Goal: Find specific page/section

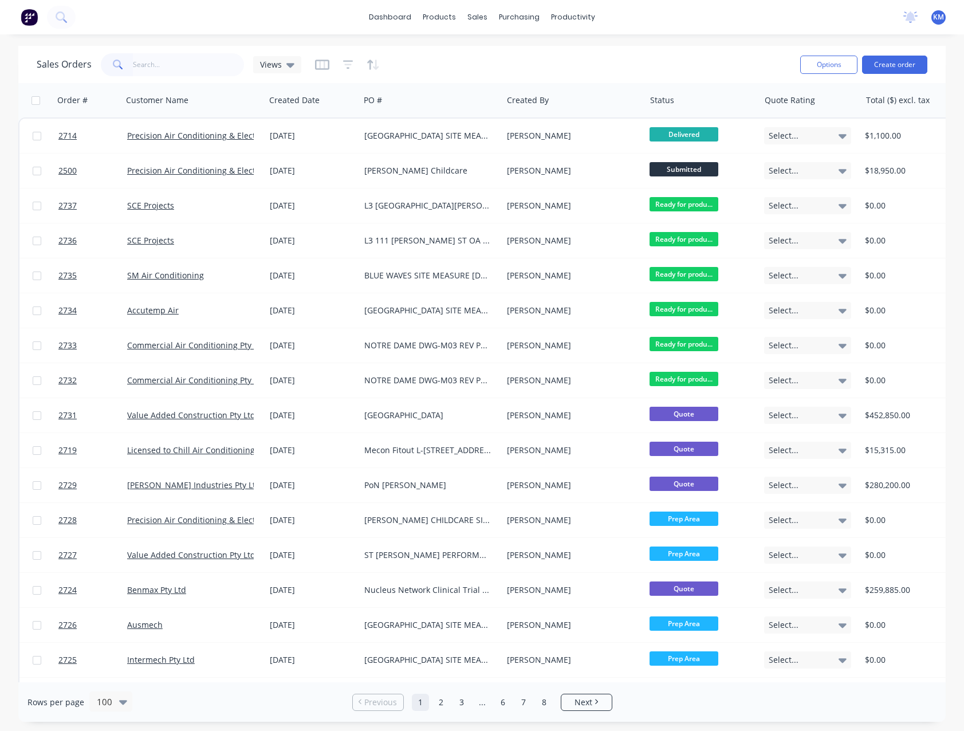
click at [177, 67] on input "text" at bounding box center [189, 64] width 112 height 23
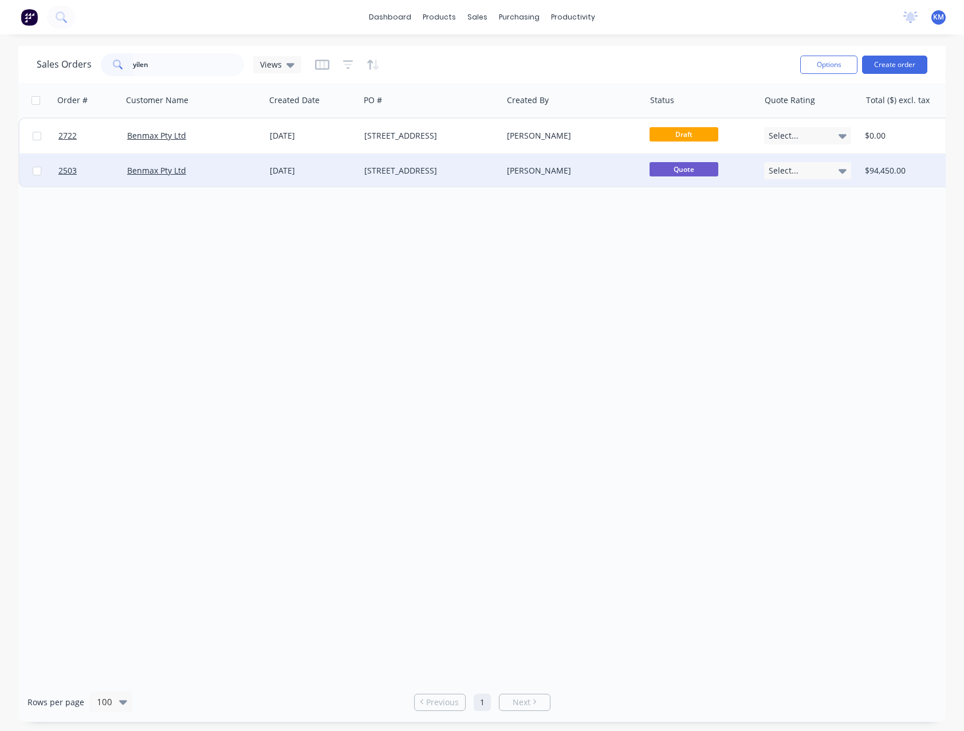
type input "yilen"
click at [231, 166] on div "Benmax Pty Ltd" at bounding box center [190, 170] width 127 height 11
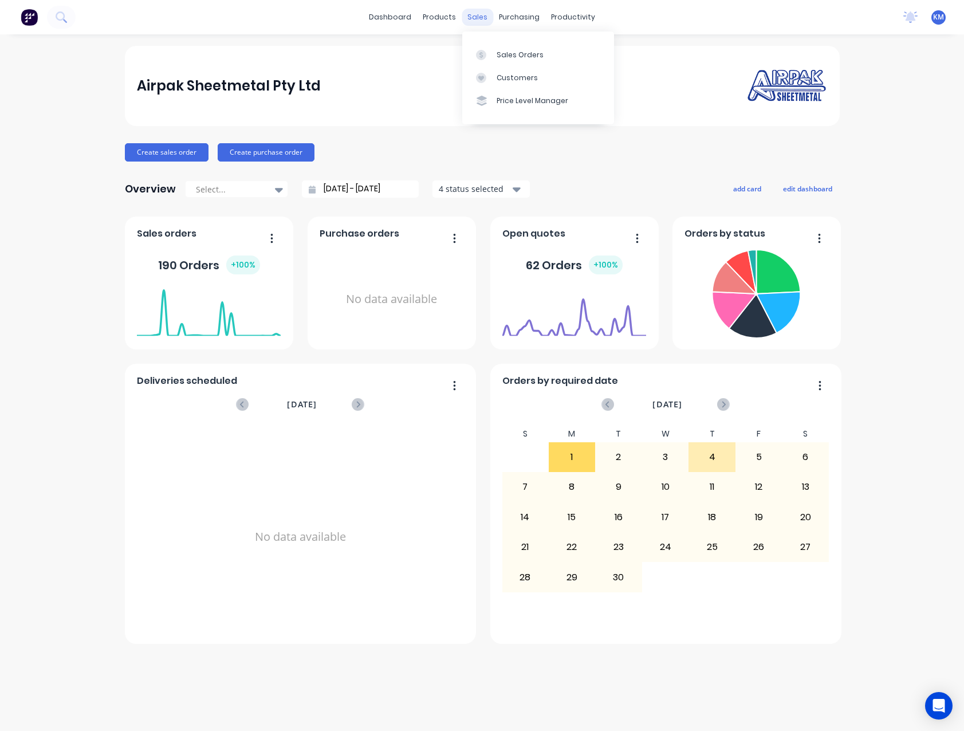
click at [483, 15] on div "sales" at bounding box center [478, 17] width 32 height 17
click at [494, 54] on link "Sales Orders" at bounding box center [538, 54] width 152 height 23
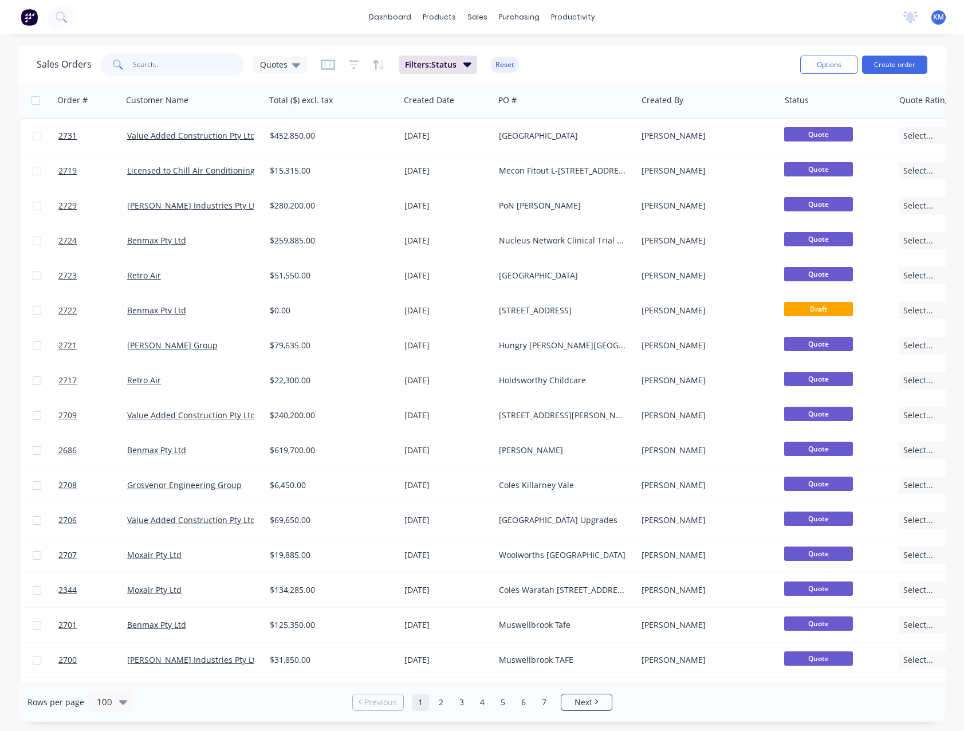
click at [162, 63] on input "text" at bounding box center [189, 64] width 112 height 23
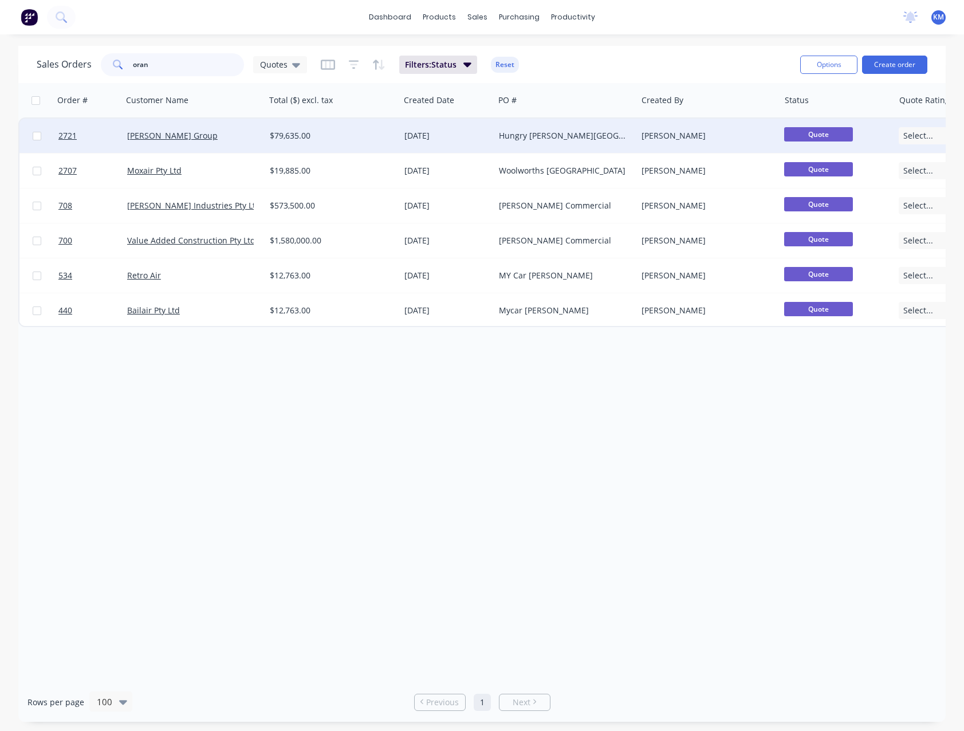
type input "oran"
click at [194, 128] on div "[PERSON_NAME] Group" at bounding box center [194, 136] width 143 height 34
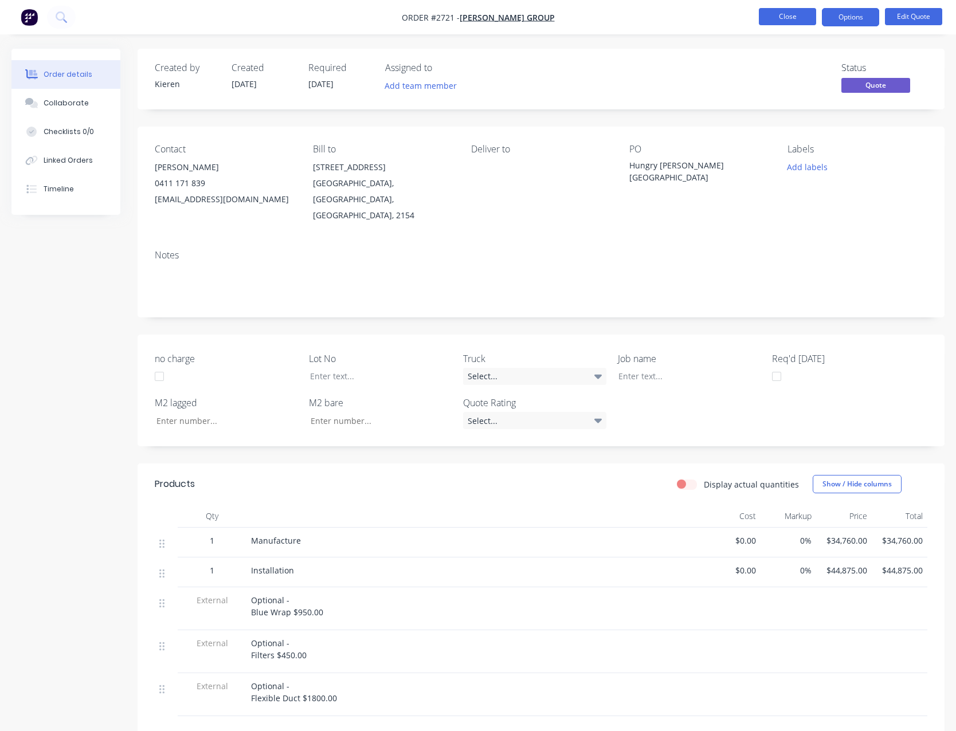
click at [779, 14] on button "Close" at bounding box center [786, 16] width 57 height 17
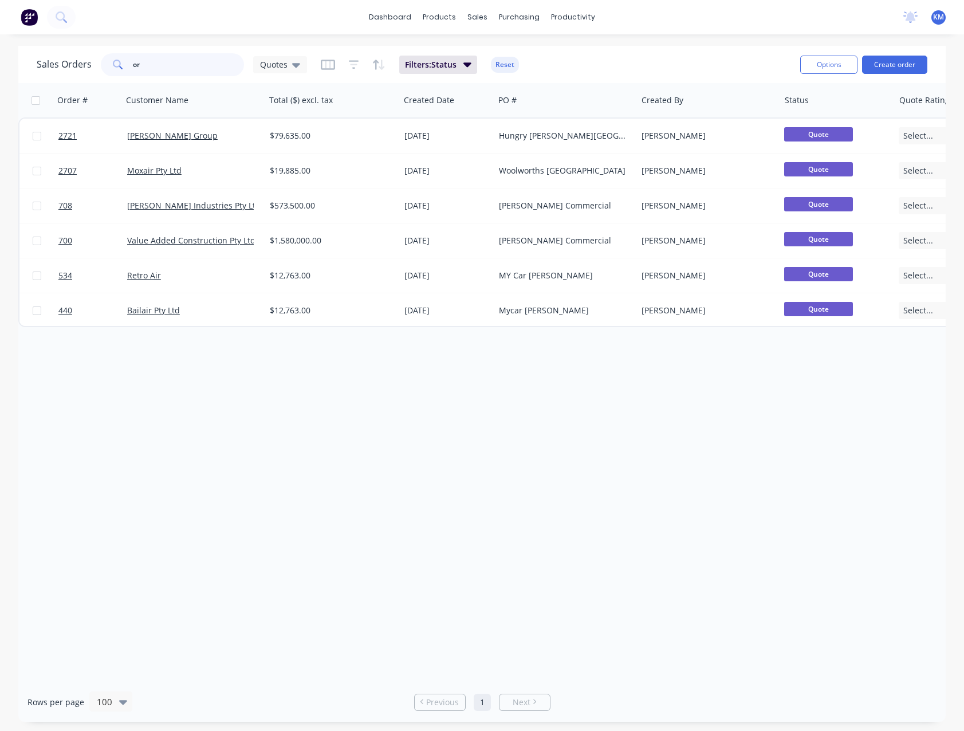
type input "o"
